Goal: Check status: Check status

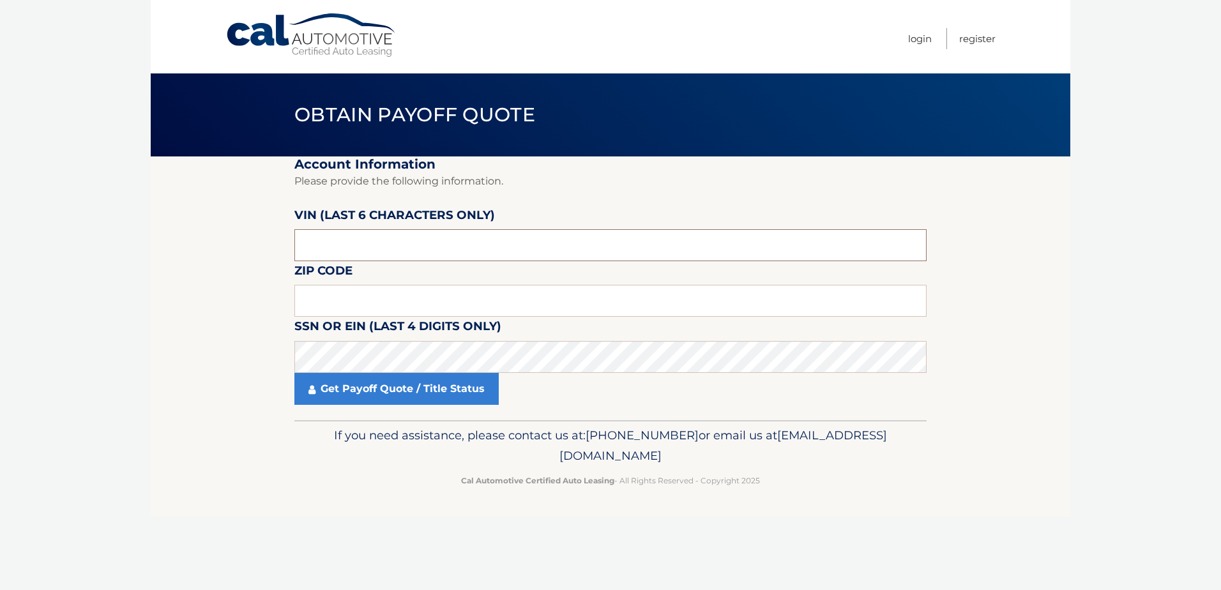
click at [337, 245] on input "text" at bounding box center [610, 245] width 632 height 32
click at [330, 301] on input "text" at bounding box center [610, 301] width 632 height 32
click at [350, 300] on input "text" at bounding box center [610, 301] width 632 height 32
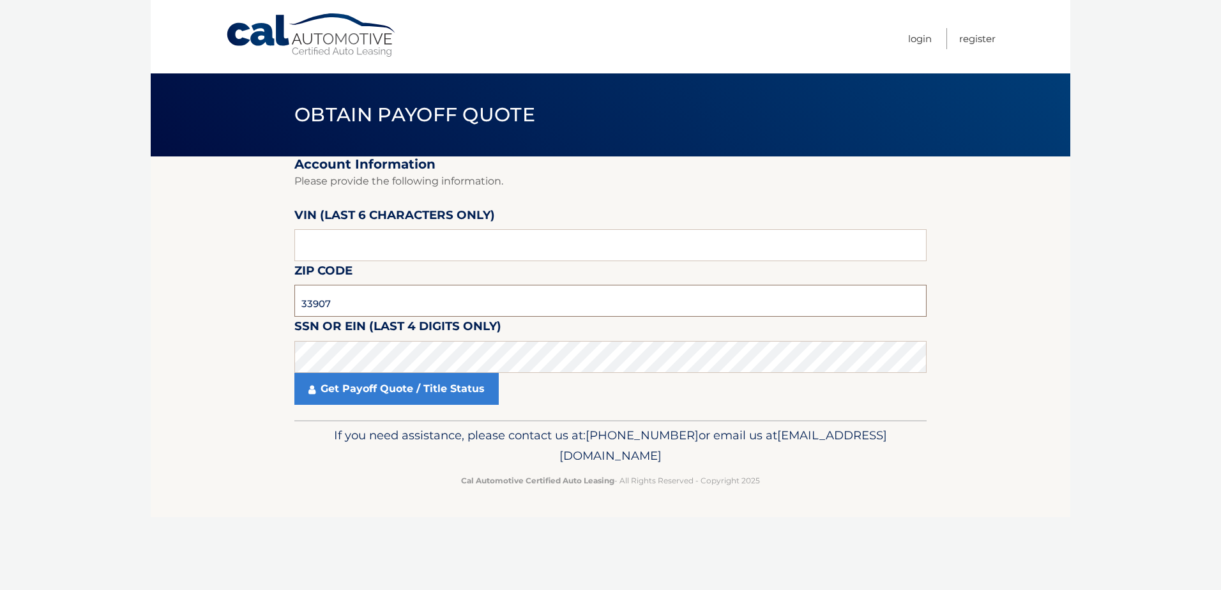
type input "33907"
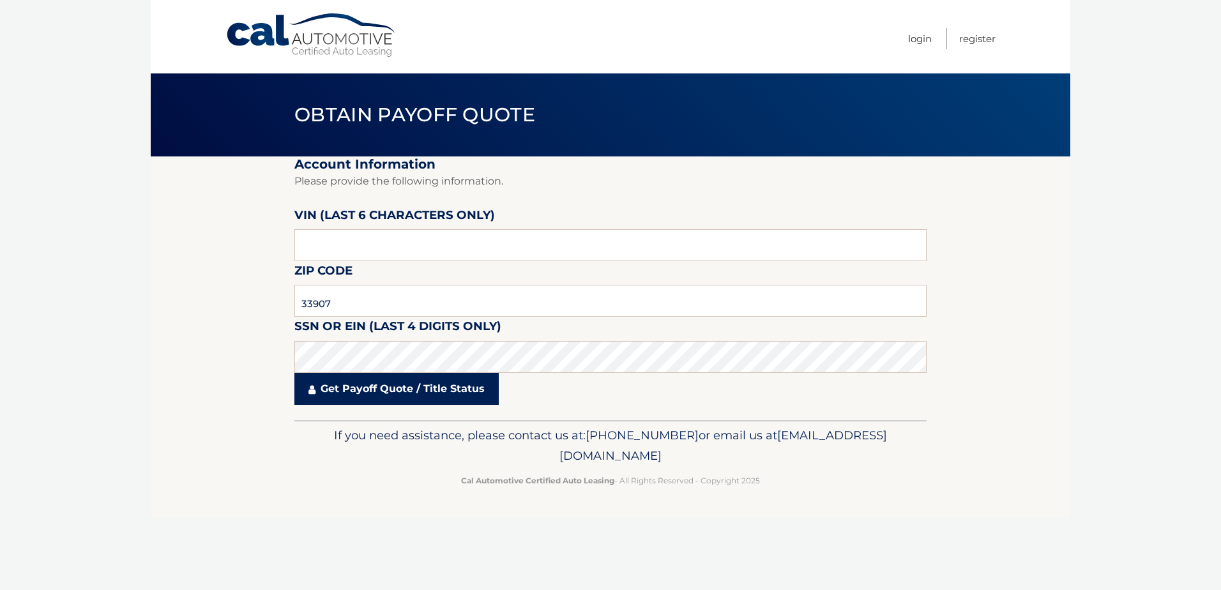
click at [381, 386] on link "Get Payoff Quote / Title Status" at bounding box center [396, 389] width 204 height 32
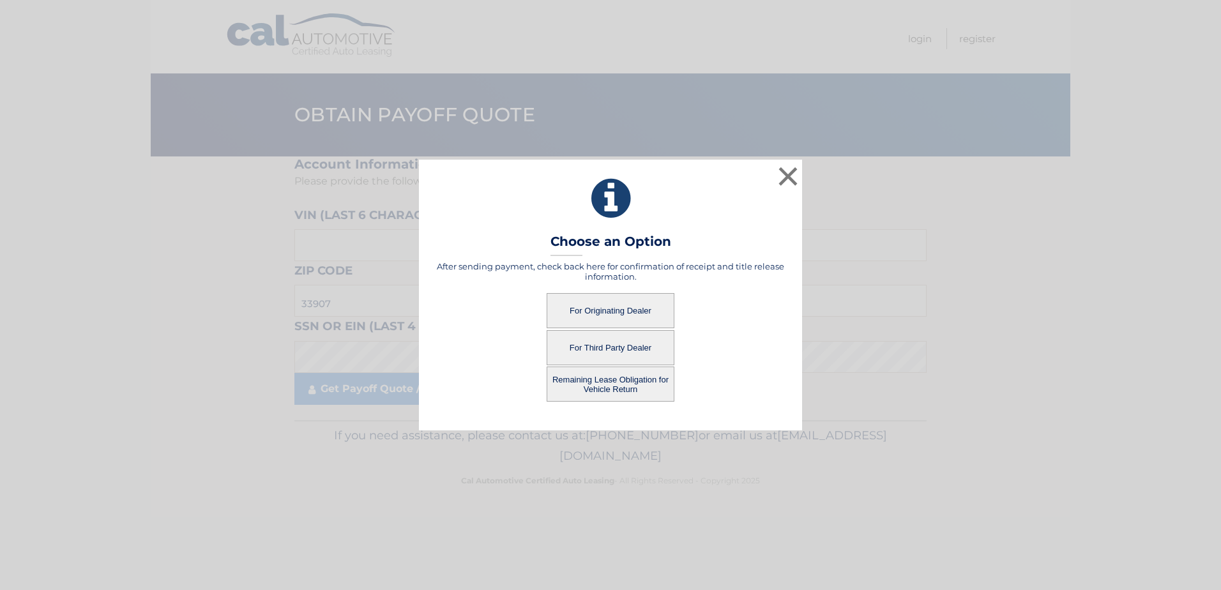
click at [613, 352] on button "For Third Party Dealer" at bounding box center [611, 347] width 128 height 35
click at [619, 350] on button "For Third Party Dealer" at bounding box center [611, 347] width 128 height 35
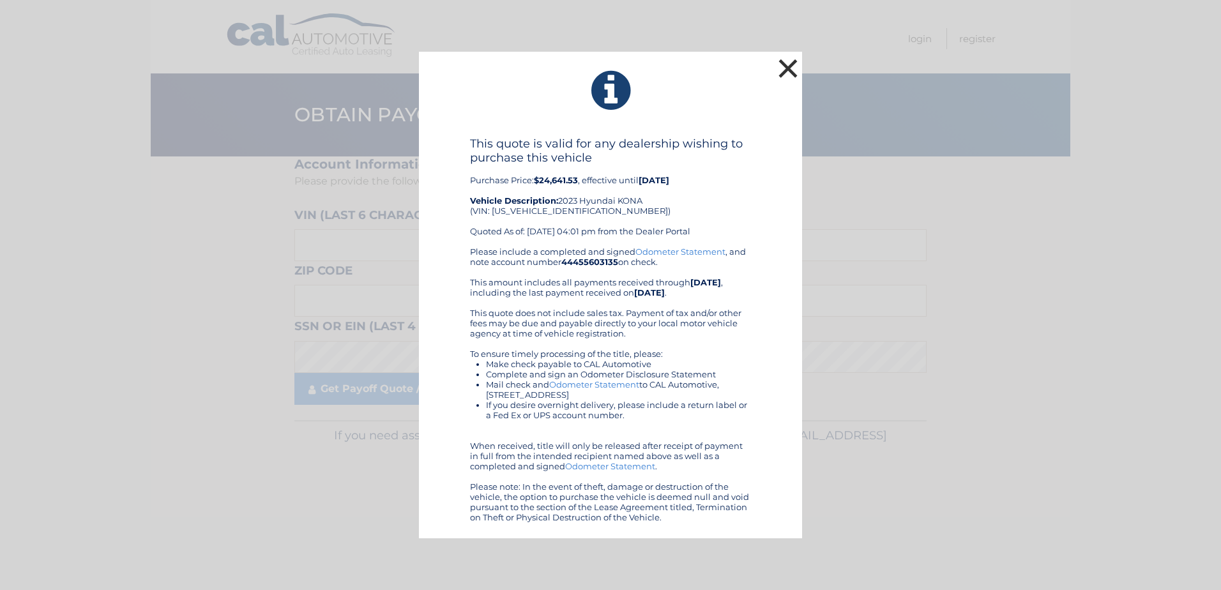
click at [793, 72] on button "×" at bounding box center [788, 69] width 26 height 26
